Goal: Task Accomplishment & Management: Manage account settings

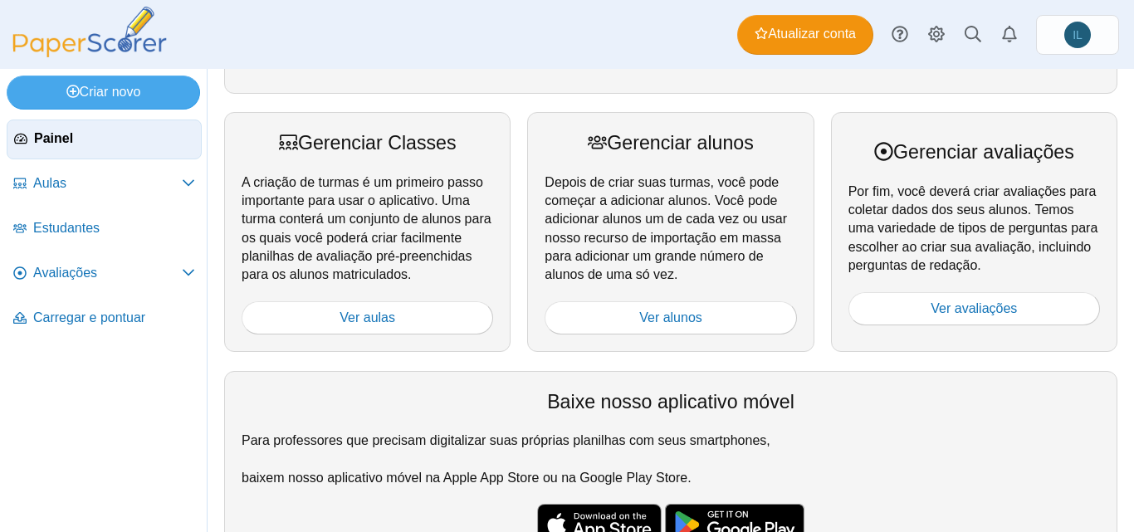
scroll to position [244, 0]
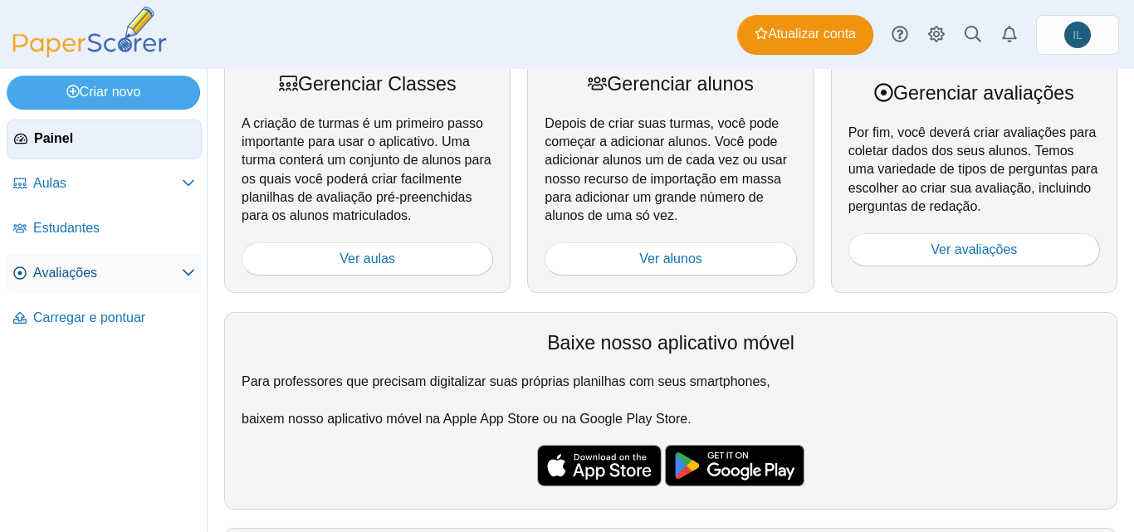
click at [187, 272] on icon at bounding box center [188, 272] width 13 height 13
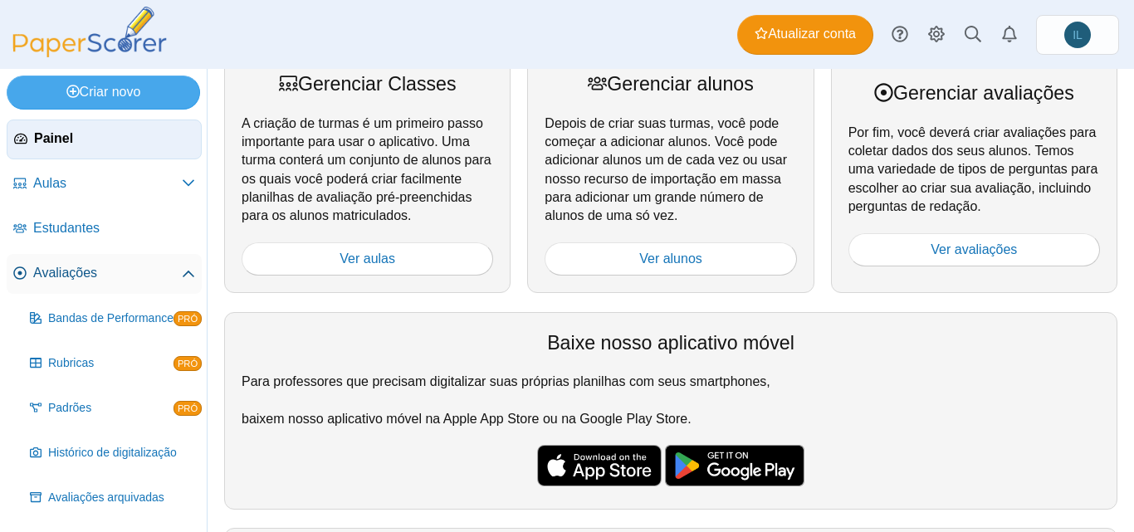
click at [187, 272] on use at bounding box center [189, 274] width 12 height 7
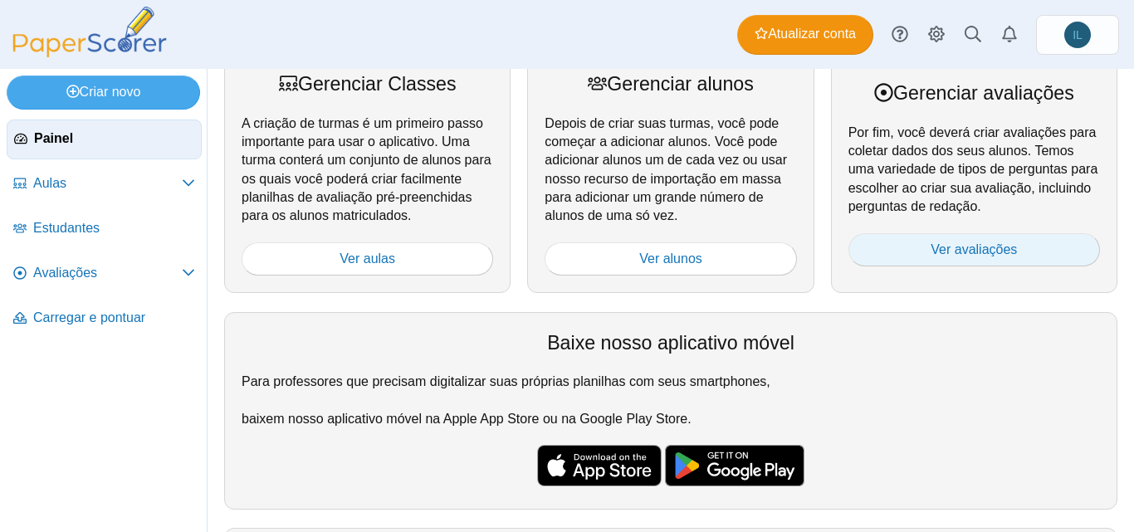
click at [881, 252] on link "Ver avaliações" at bounding box center [973, 249] width 251 height 33
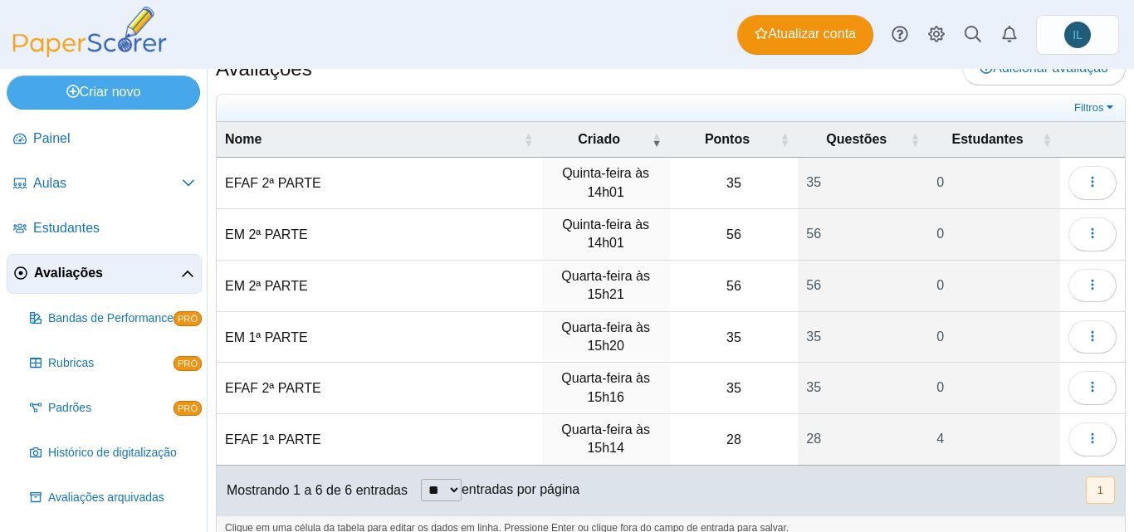
scroll to position [50, 0]
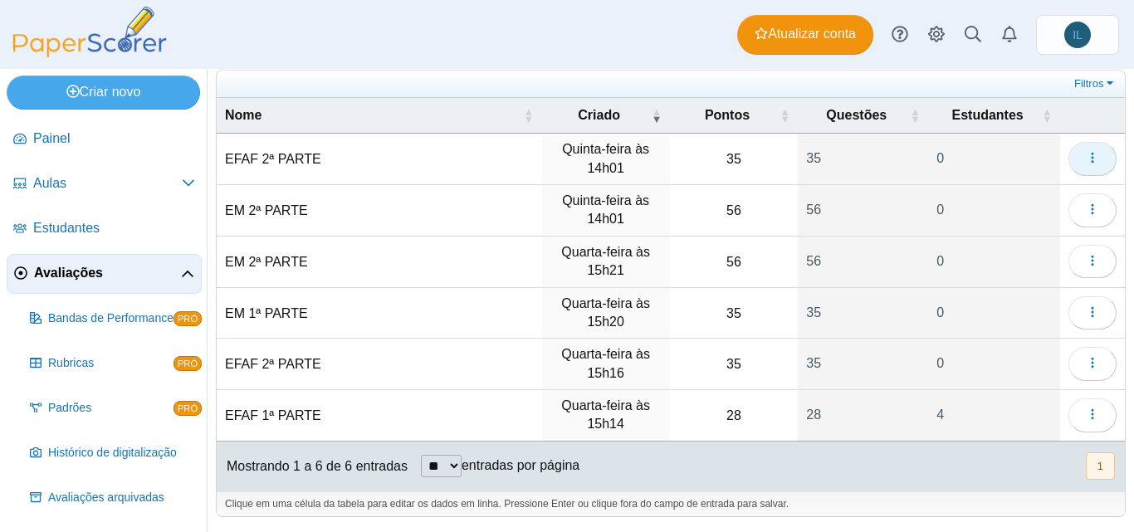
click at [1086, 158] on icon "button" at bounding box center [1092, 157] width 13 height 13
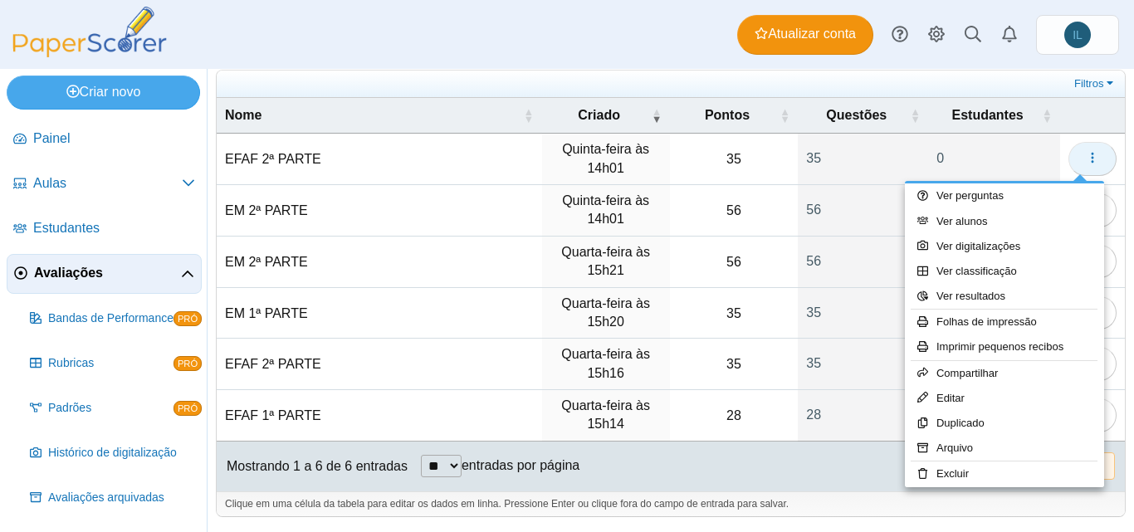
click at [1086, 158] on icon "button" at bounding box center [1092, 157] width 13 height 13
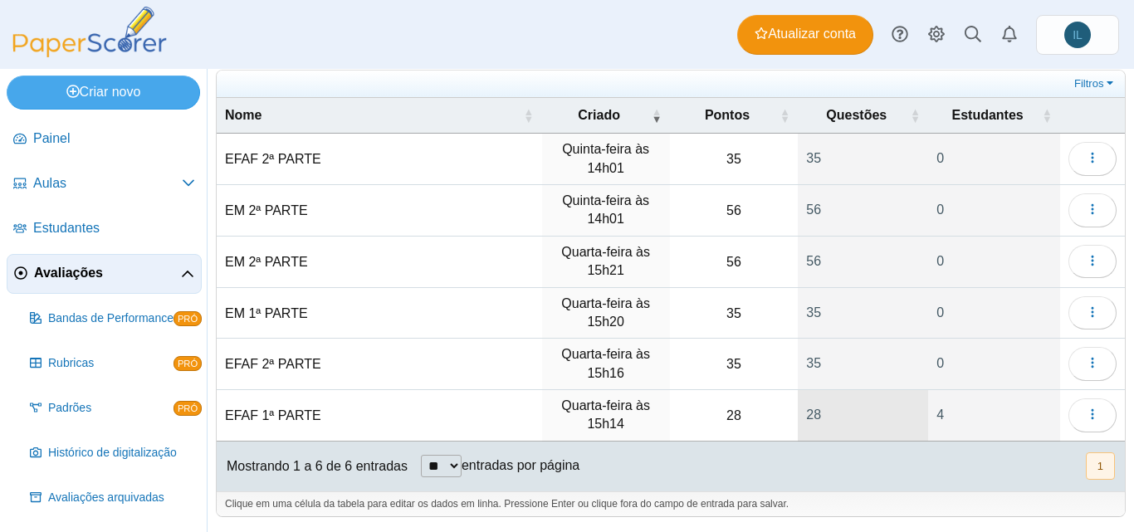
click at [807, 416] on font "28" at bounding box center [813, 415] width 15 height 14
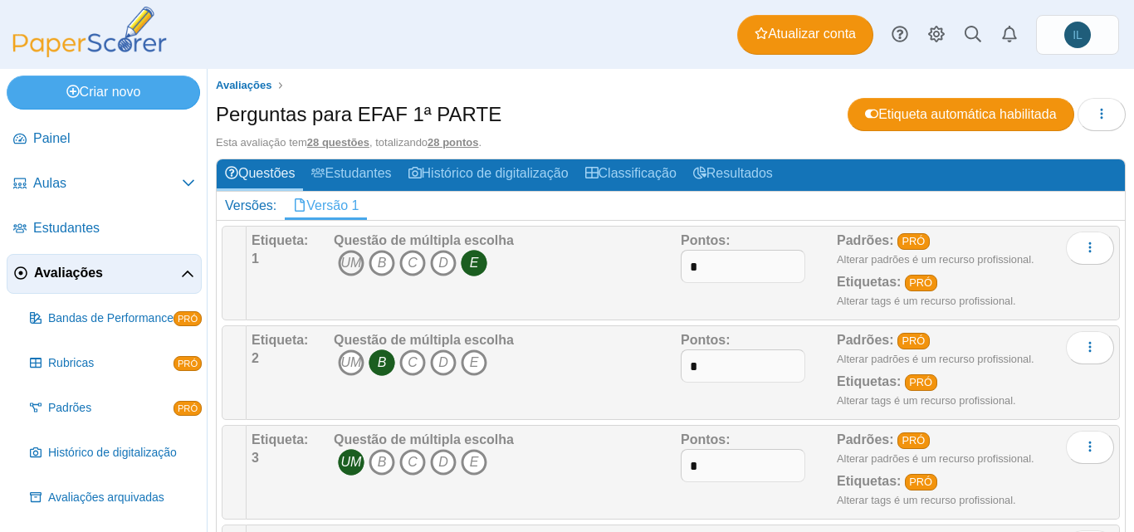
click at [356, 259] on font "UM" at bounding box center [351, 263] width 21 height 14
click at [471, 269] on font "E" at bounding box center [474, 263] width 9 height 14
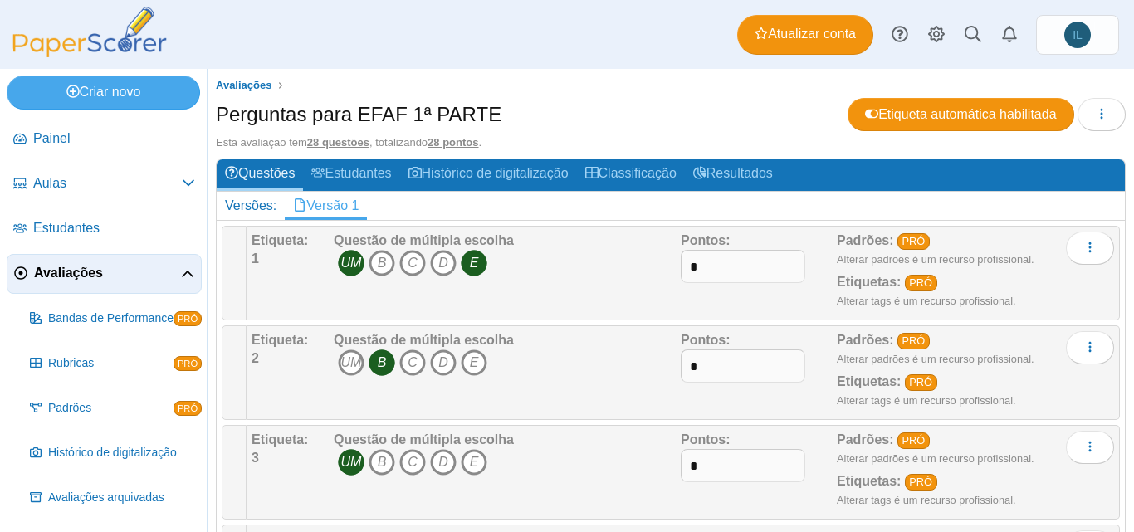
click at [471, 269] on font "E" at bounding box center [474, 263] width 9 height 14
click at [442, 263] on font "D" at bounding box center [443, 263] width 10 height 14
click at [468, 263] on icon "E" at bounding box center [474, 263] width 27 height 27
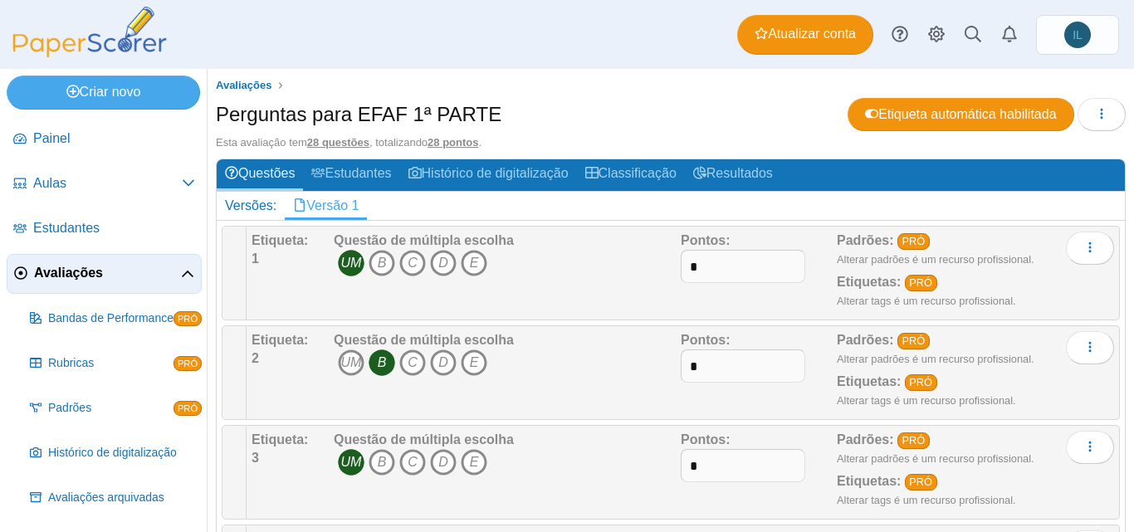
click at [442, 282] on div "Questão de múltipla escolha UM B C D E" at bounding box center [424, 273] width 180 height 83
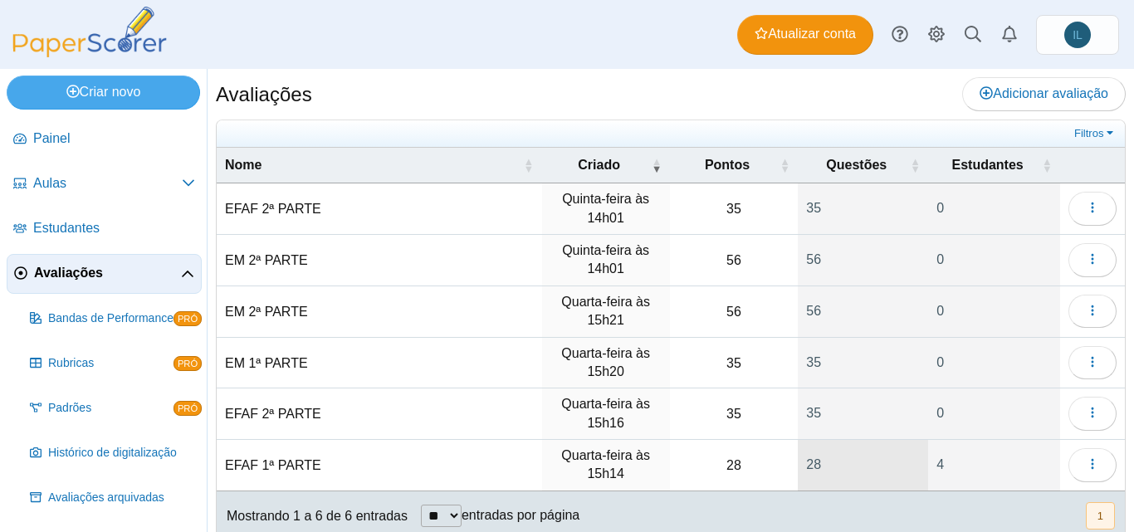
click at [806, 466] on font "28" at bounding box center [813, 464] width 15 height 14
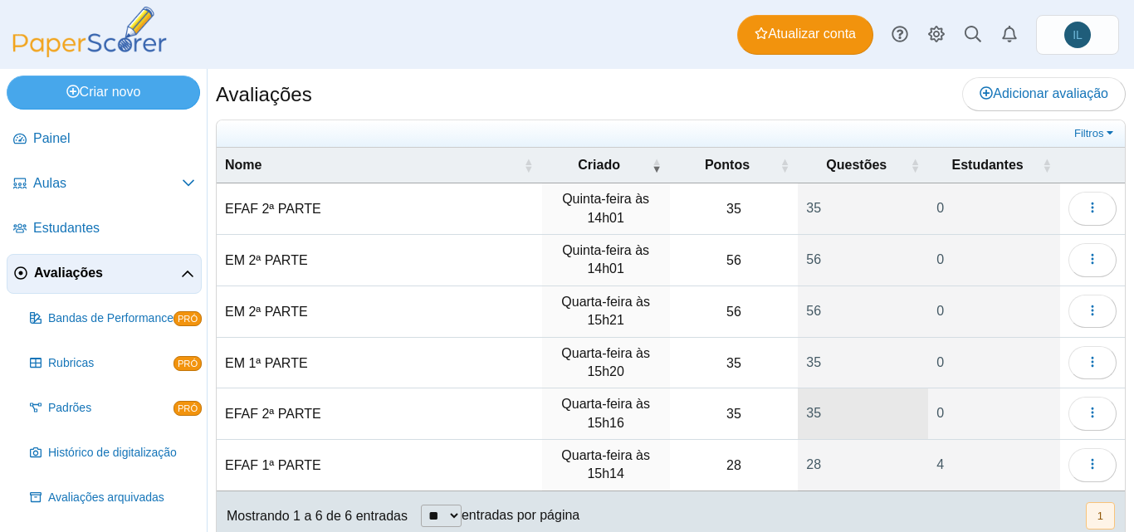
click at [806, 417] on font "35" at bounding box center [813, 413] width 15 height 14
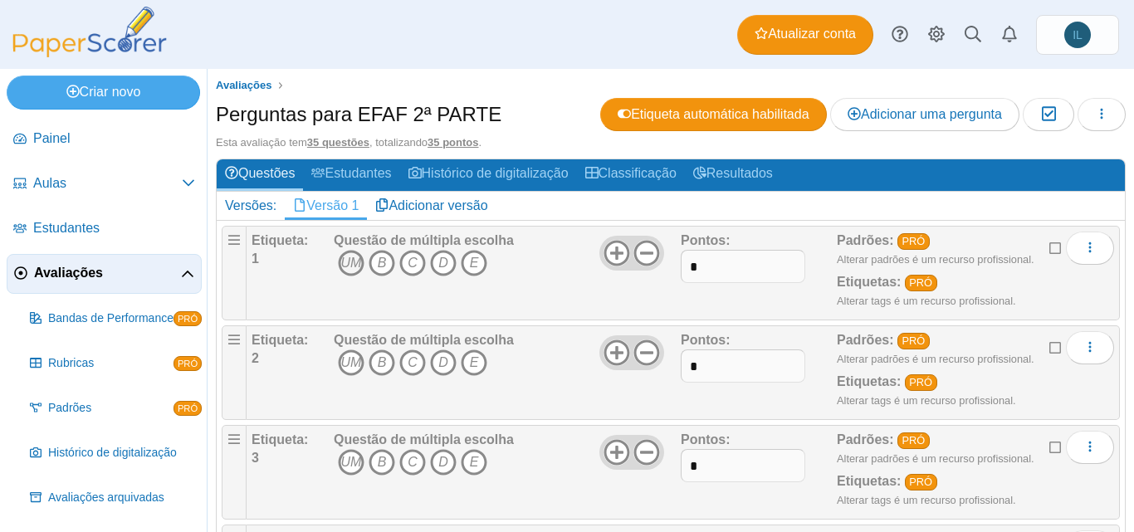
click at [359, 265] on font "UM" at bounding box center [351, 263] width 21 height 14
click at [383, 256] on font "B" at bounding box center [382, 263] width 9 height 14
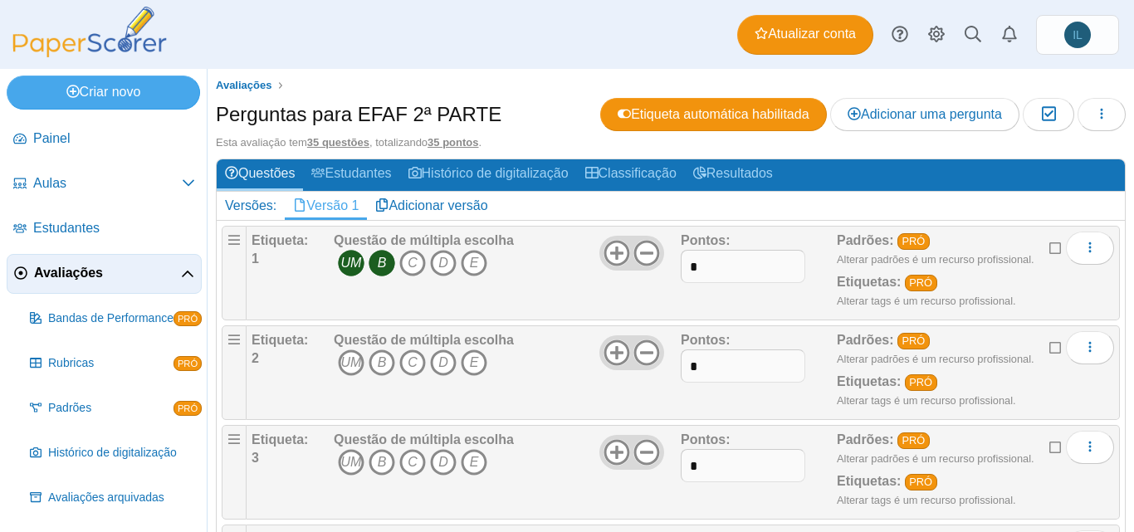
click at [383, 256] on font "B" at bounding box center [382, 263] width 9 height 14
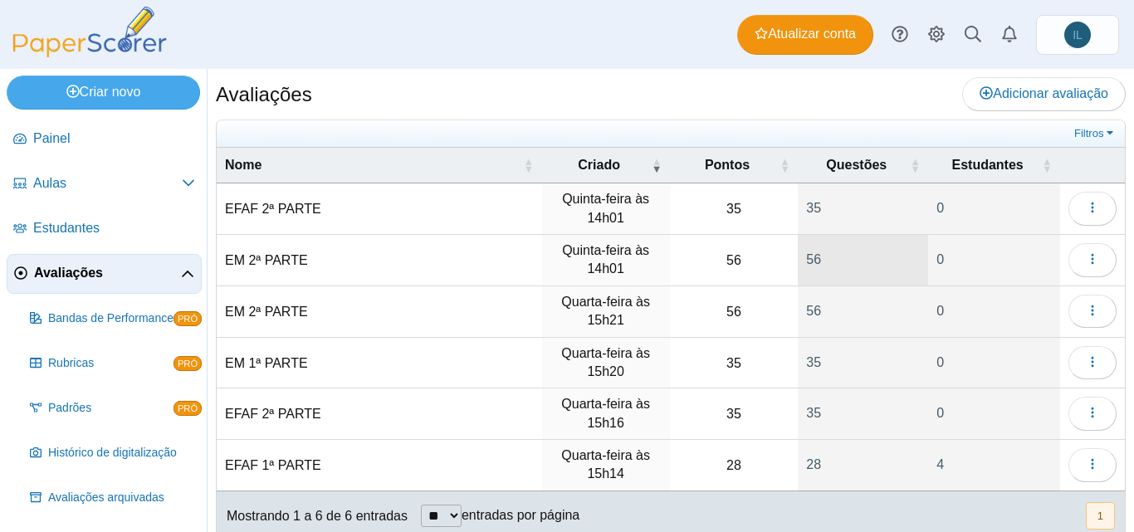
click at [808, 260] on font "56" at bounding box center [813, 259] width 15 height 14
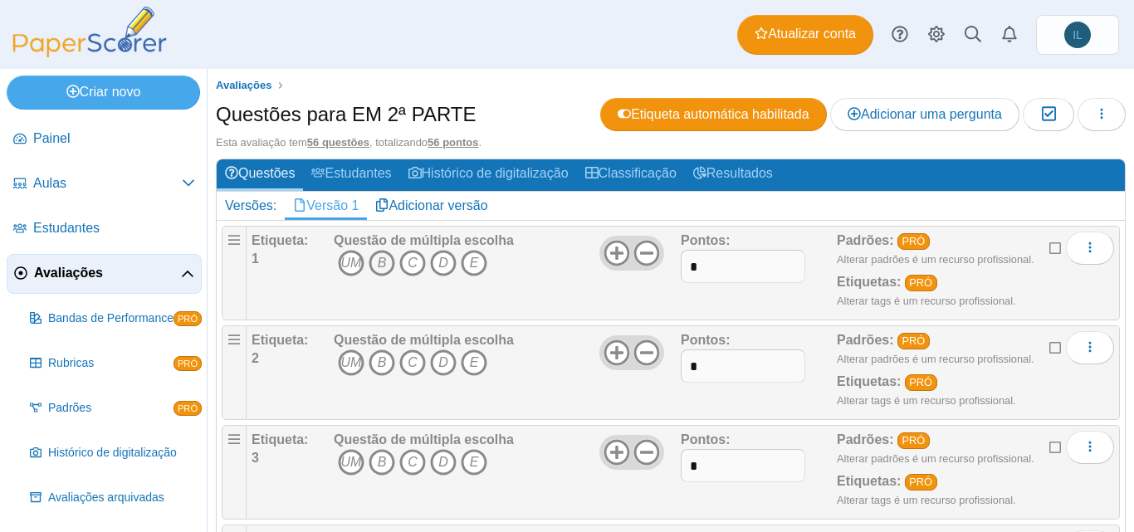
click at [378, 266] on font "B" at bounding box center [382, 263] width 9 height 14
click at [410, 362] on font "C" at bounding box center [413, 362] width 10 height 14
click at [381, 258] on font "B" at bounding box center [382, 263] width 9 height 14
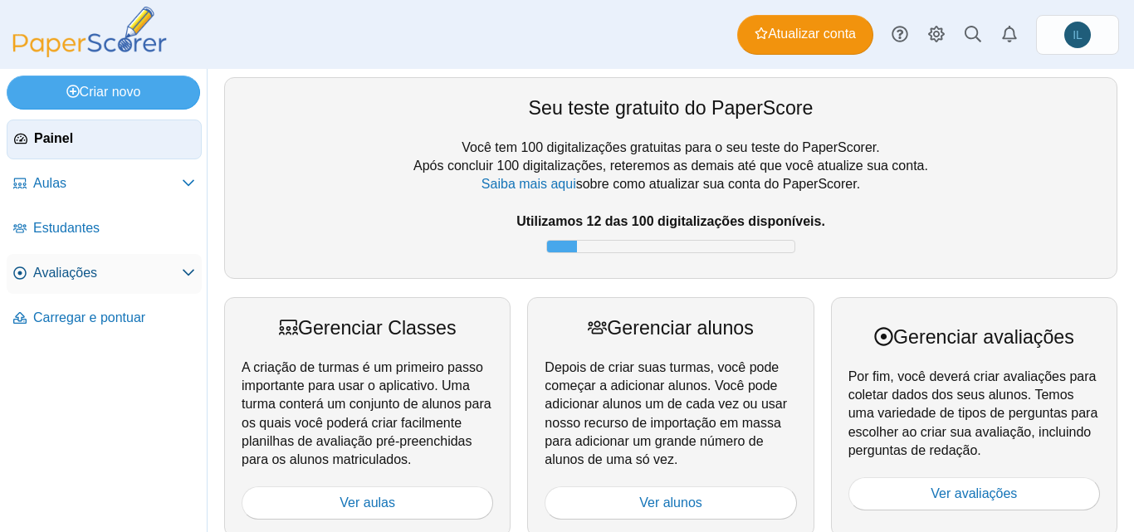
click at [51, 270] on font "Avaliações" at bounding box center [65, 273] width 64 height 14
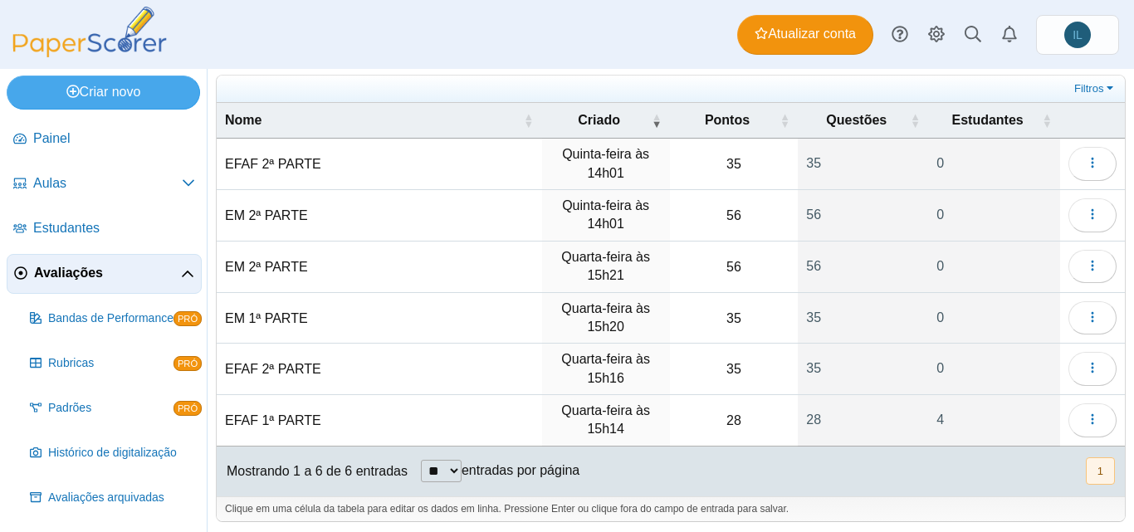
scroll to position [50, 0]
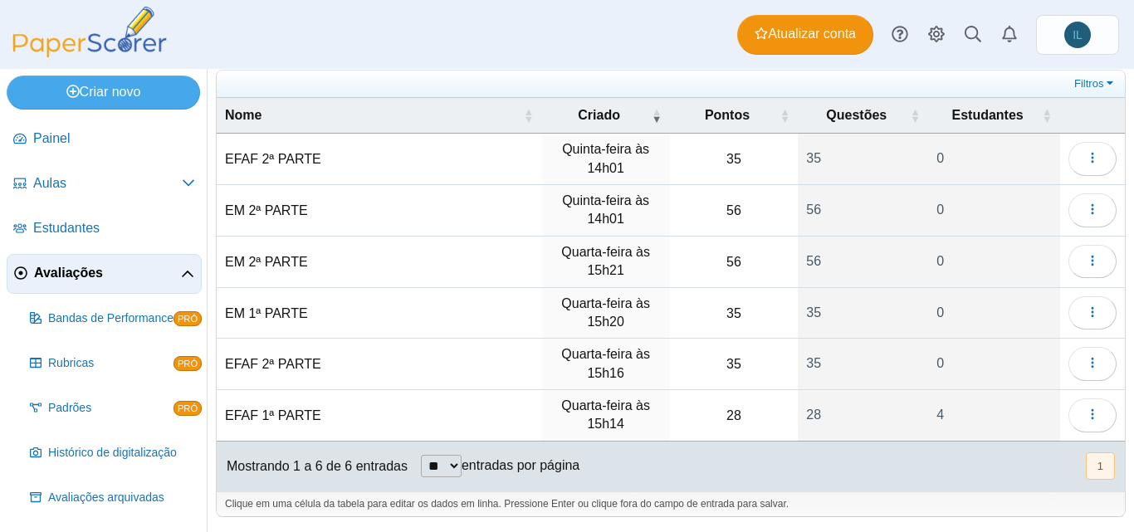
click at [265, 412] on font "EFAF 1ª PARTE" at bounding box center [273, 415] width 96 height 14
click at [807, 418] on font "28" at bounding box center [813, 415] width 15 height 14
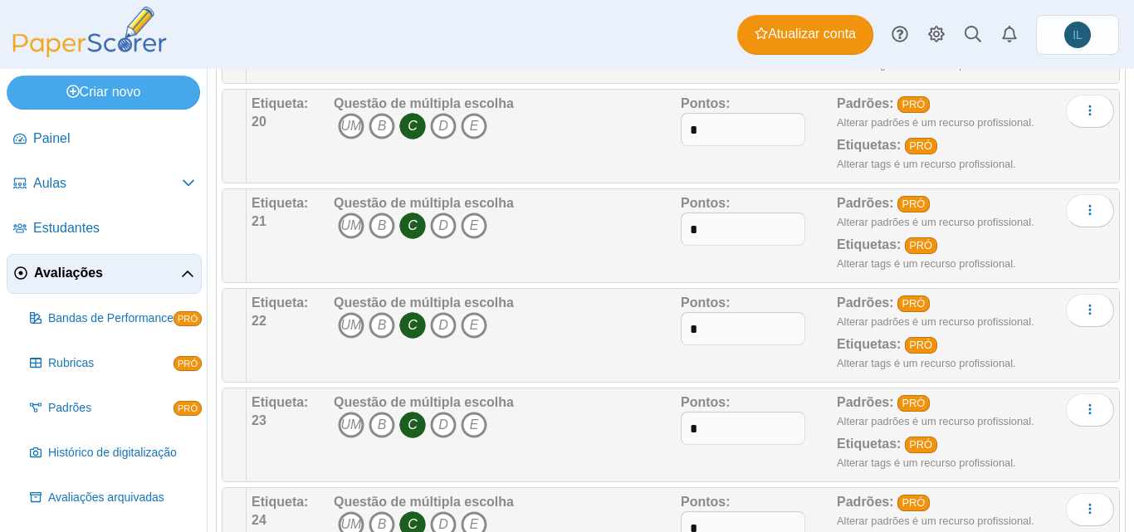
scroll to position [2435, 0]
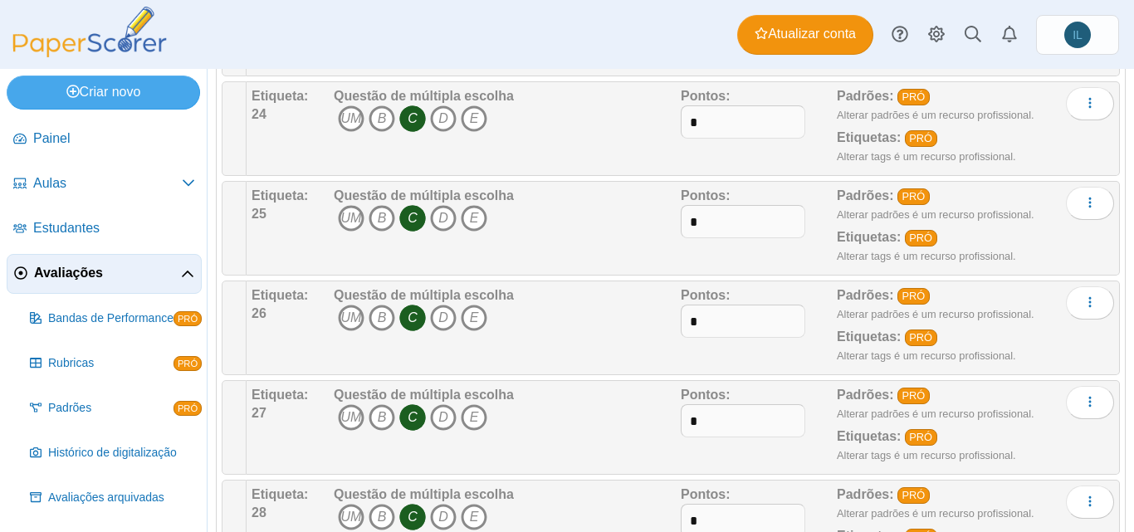
click at [90, 270] on font "Avaliações" at bounding box center [68, 273] width 69 height 14
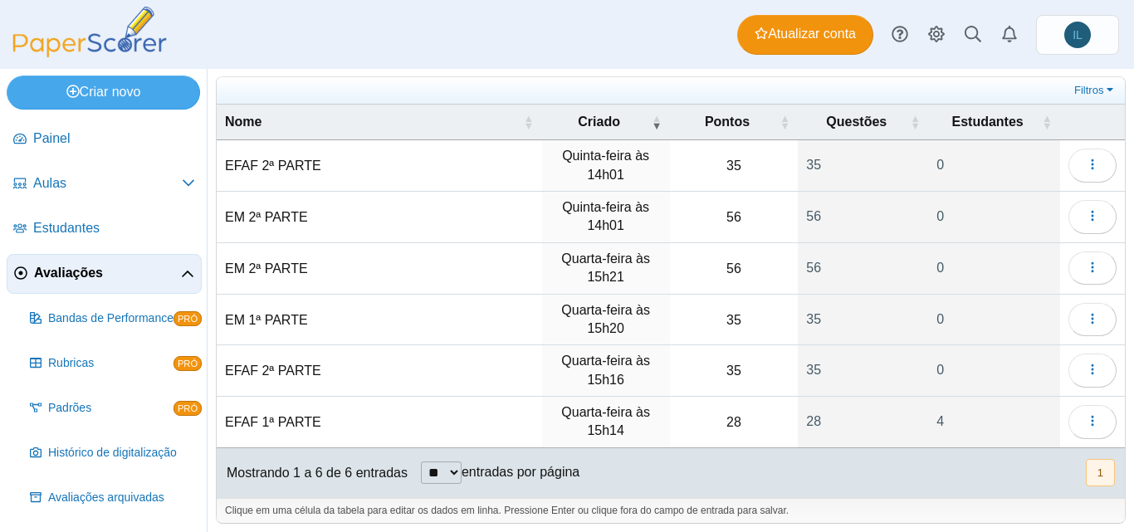
scroll to position [50, 0]
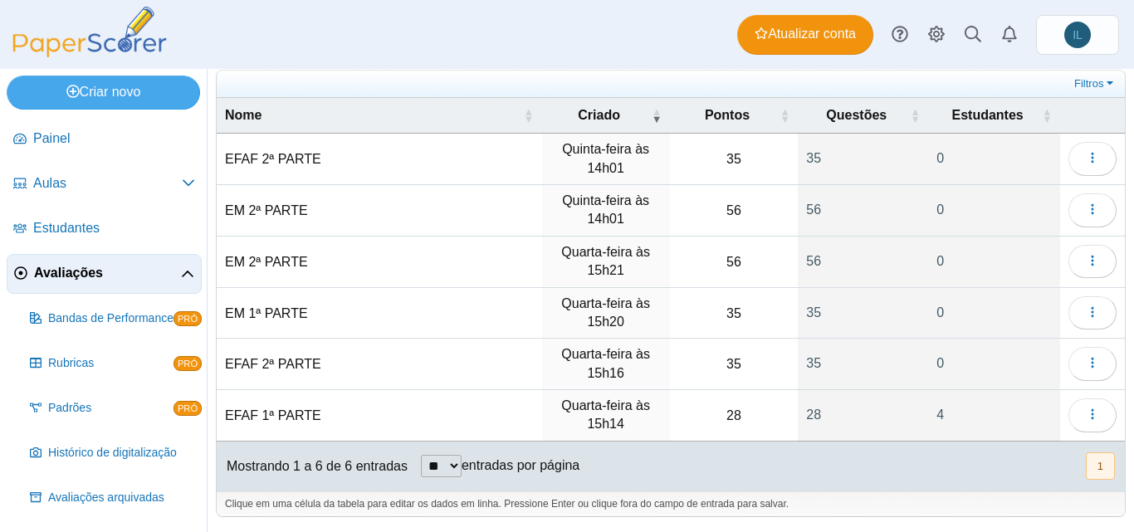
click at [461, 466] on select "** ** ** ***" at bounding box center [441, 466] width 41 height 22
click at [282, 413] on font "EFAF 1ª PARTE" at bounding box center [273, 415] width 96 height 14
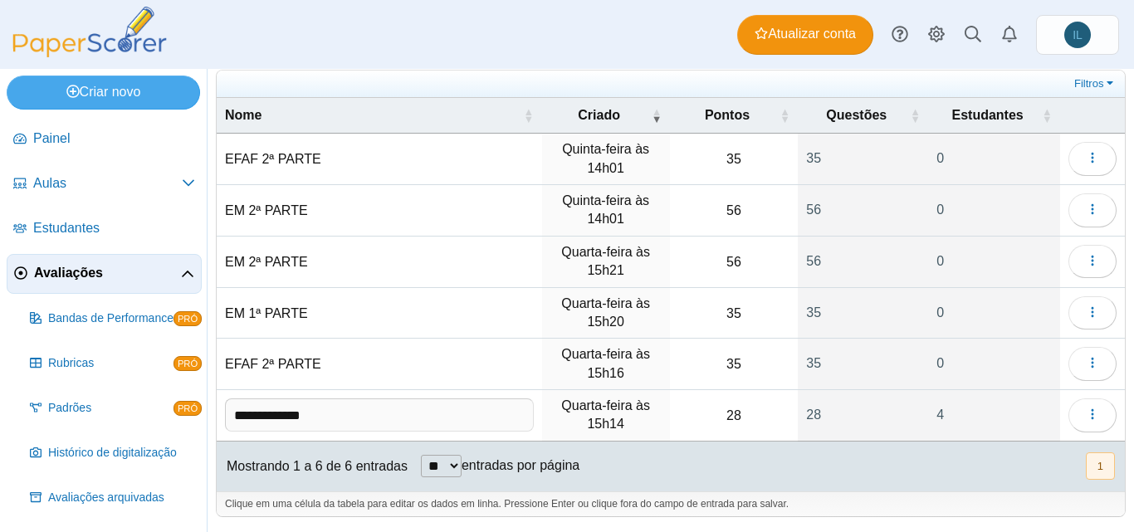
click at [81, 266] on font "Avaliações" at bounding box center [68, 273] width 69 height 14
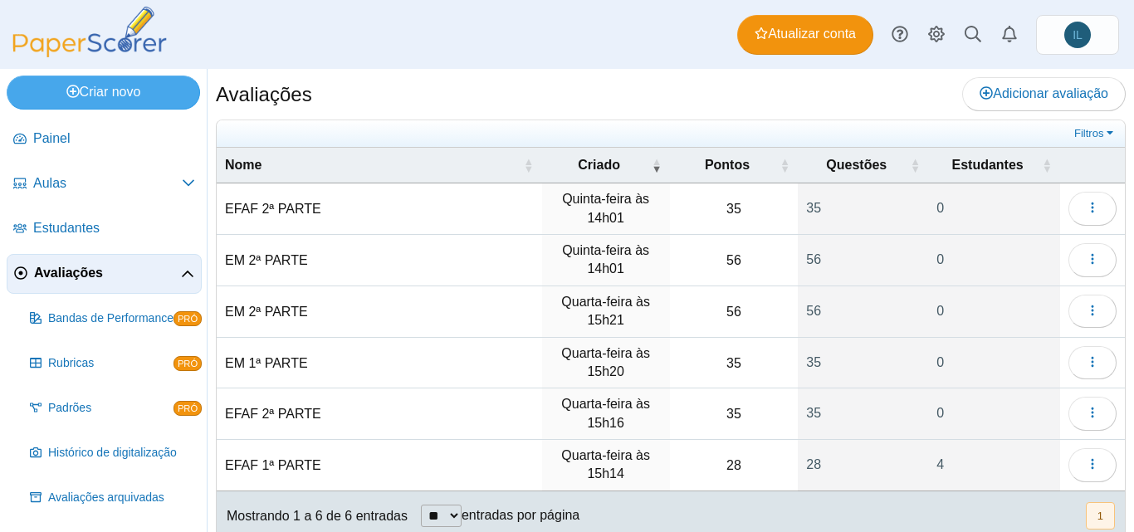
scroll to position [50, 0]
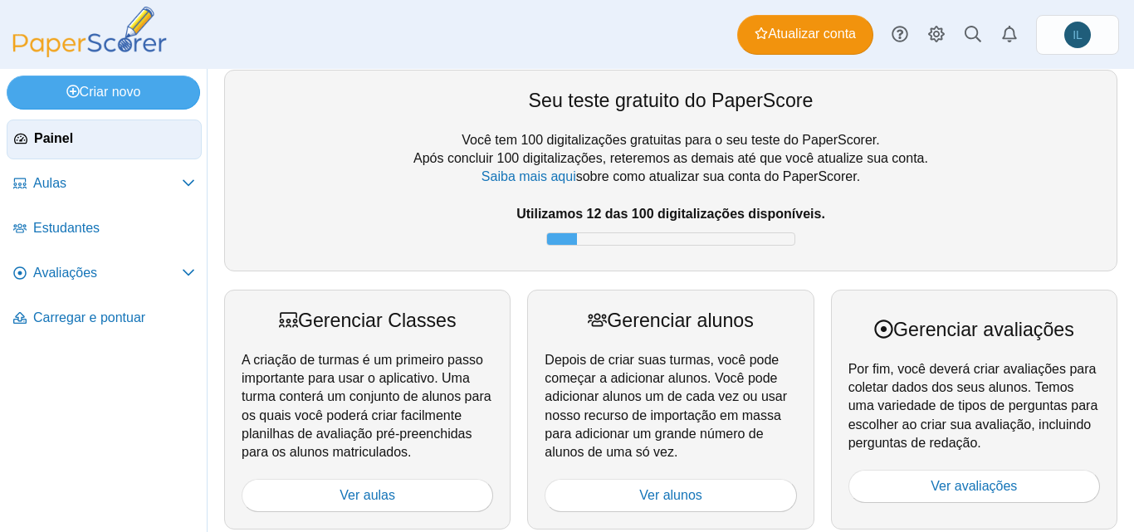
scroll to position [6, 0]
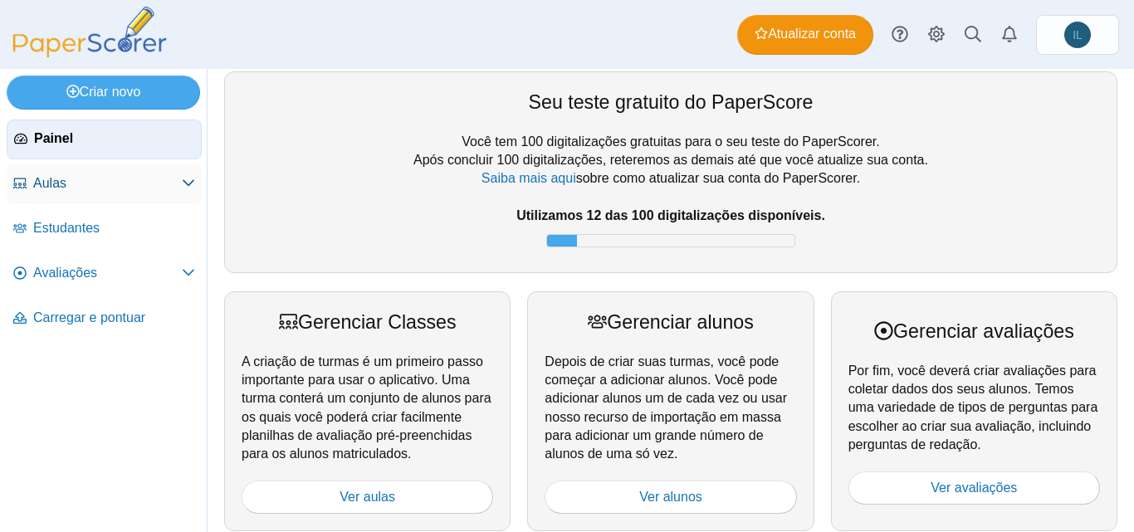
click at [159, 176] on span "Aulas" at bounding box center [107, 183] width 149 height 18
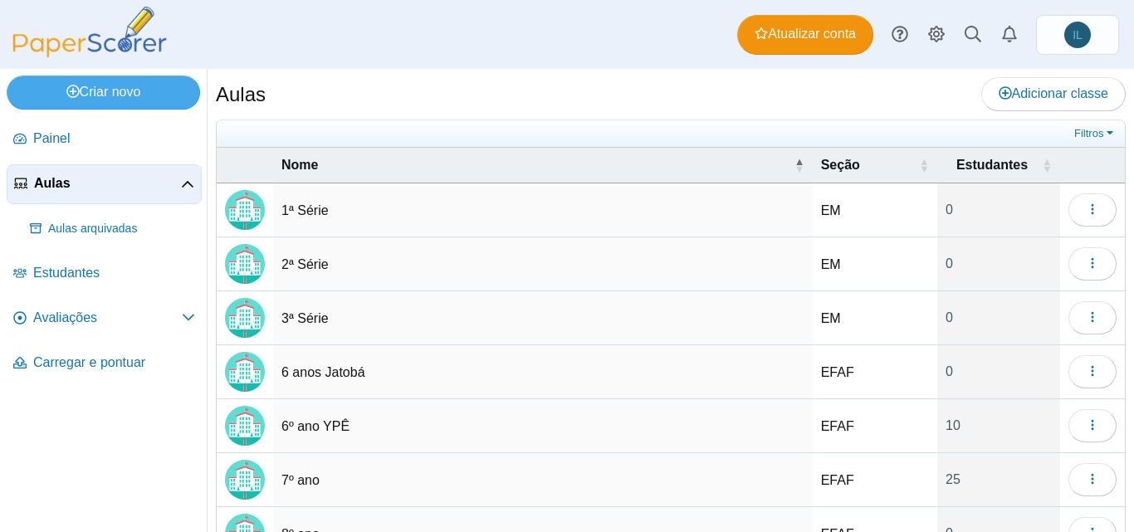
click at [609, 216] on td "1ª Série" at bounding box center [542, 210] width 539 height 54
click at [846, 205] on td "EM" at bounding box center [875, 210] width 124 height 54
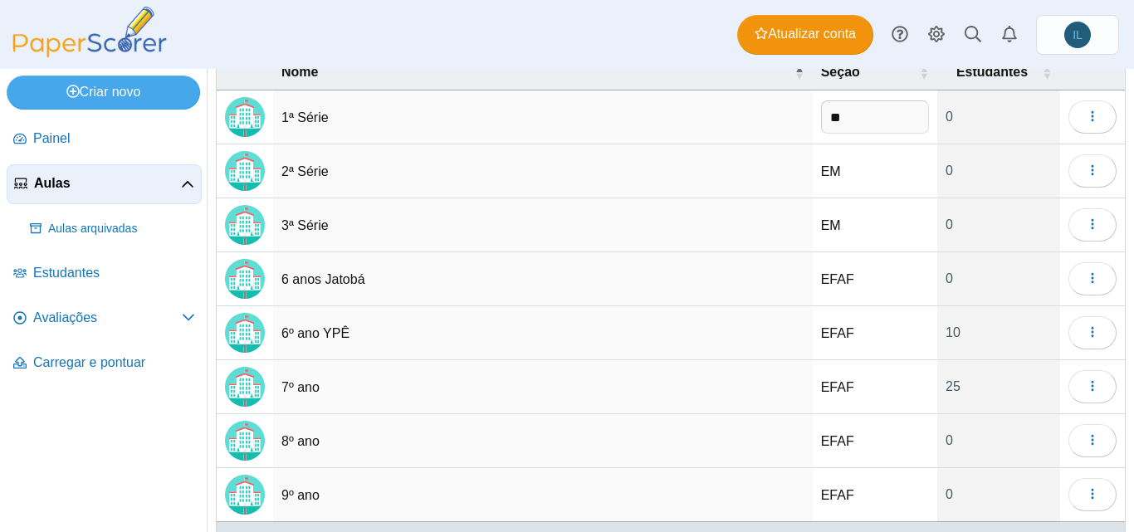
scroll to position [123, 0]
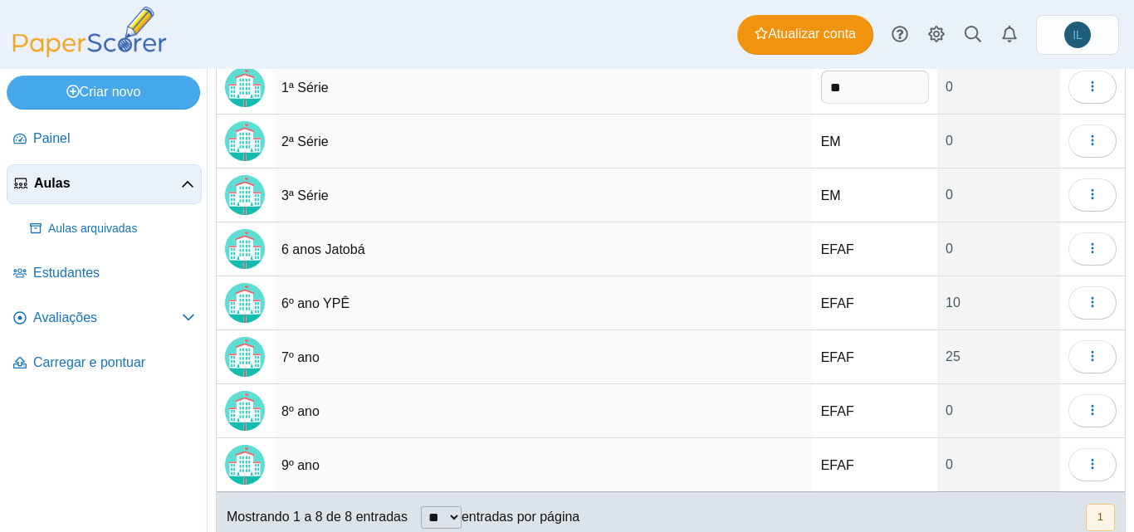
click at [876, 348] on td "EFAF" at bounding box center [875, 357] width 124 height 54
click at [618, 349] on td "7º ano" at bounding box center [542, 357] width 539 height 54
click at [486, 352] on input "******" at bounding box center [542, 356] width 523 height 33
click at [142, 179] on span "Aulas" at bounding box center [107, 183] width 147 height 18
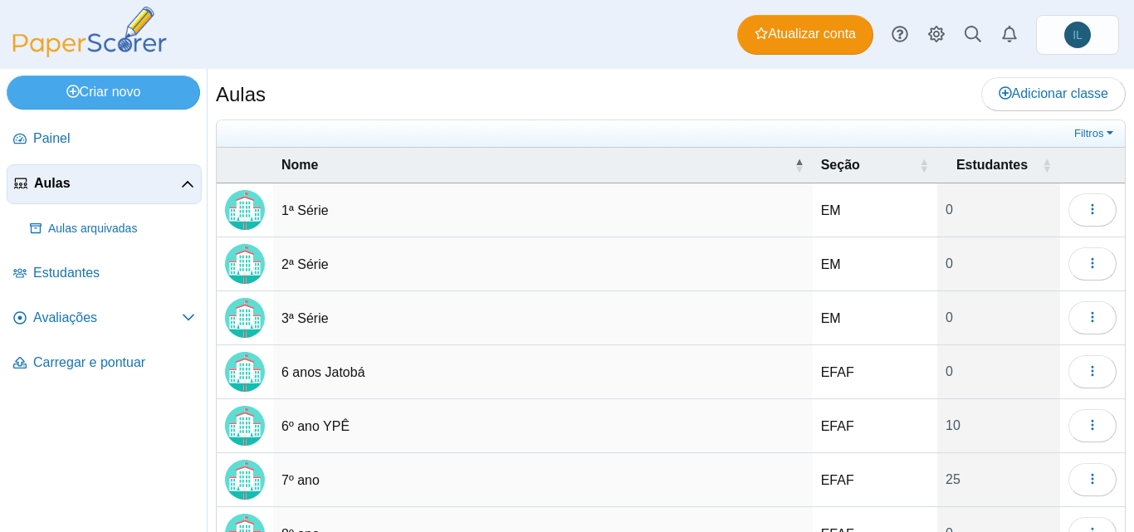
click at [177, 181] on span "Aulas" at bounding box center [107, 183] width 147 height 18
click at [98, 306] on link "Avaliações" at bounding box center [104, 319] width 195 height 40
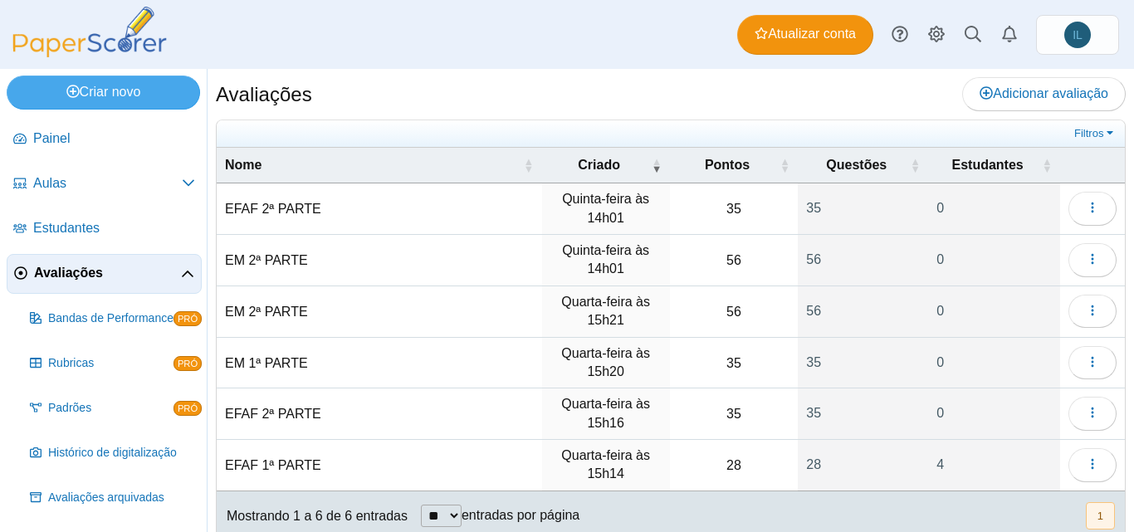
click at [287, 203] on font "EFAF 2ª PARTE" at bounding box center [273, 209] width 96 height 14
click at [806, 212] on font "35" at bounding box center [813, 208] width 15 height 14
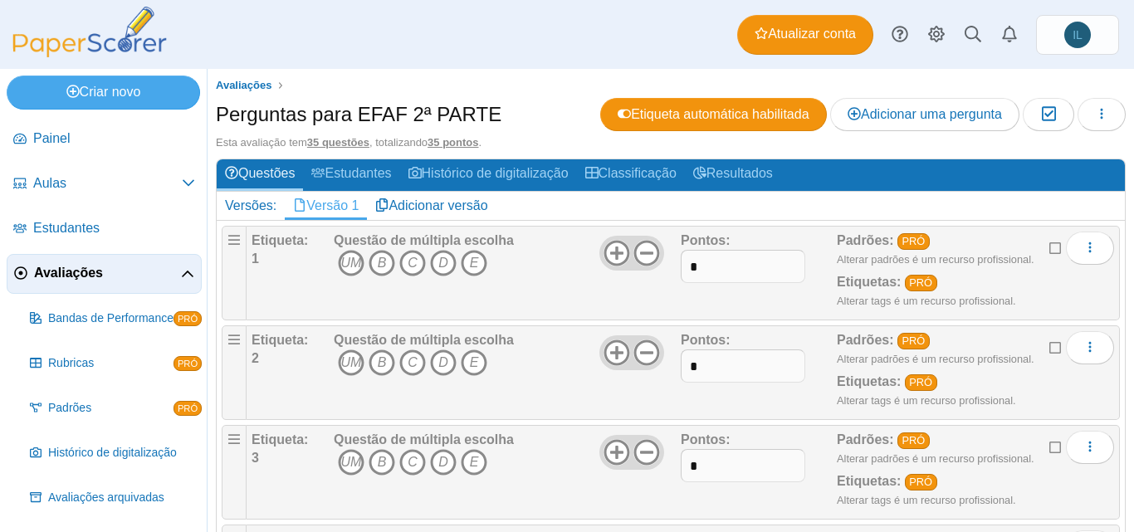
click at [76, 266] on font "Avaliações" at bounding box center [68, 273] width 69 height 14
